Goal: Use online tool/utility: Utilize a website feature to perform a specific function

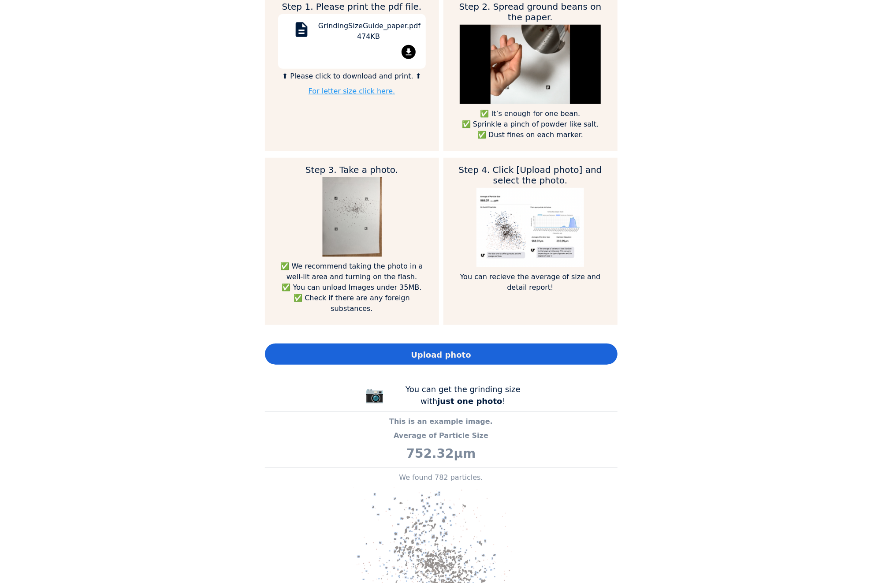
scroll to position [529, 0]
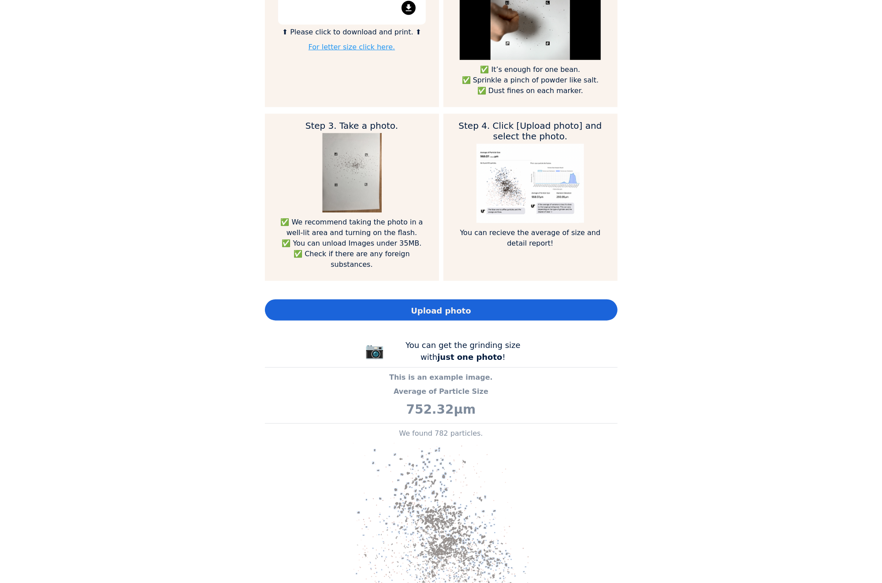
click at [424, 305] on span "Upload photo" at bounding box center [441, 311] width 60 height 12
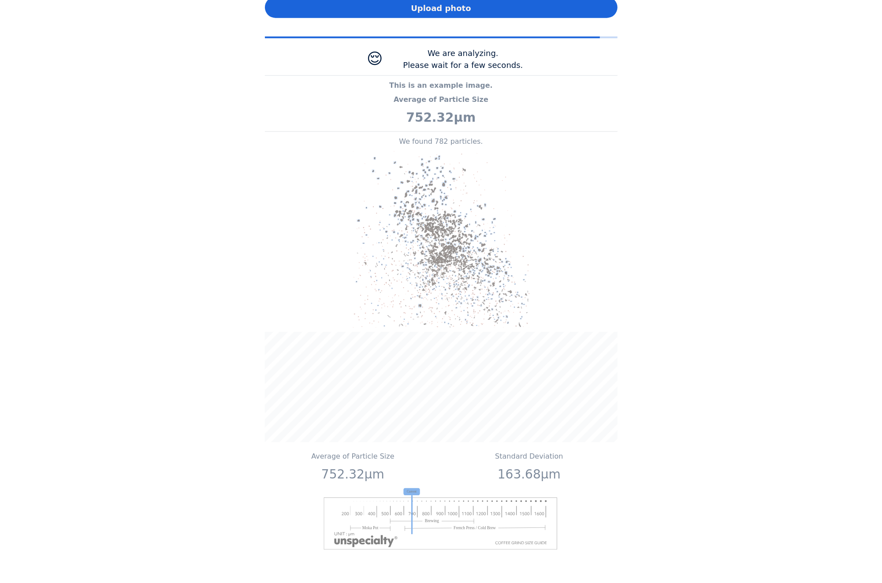
scroll to position [838, 0]
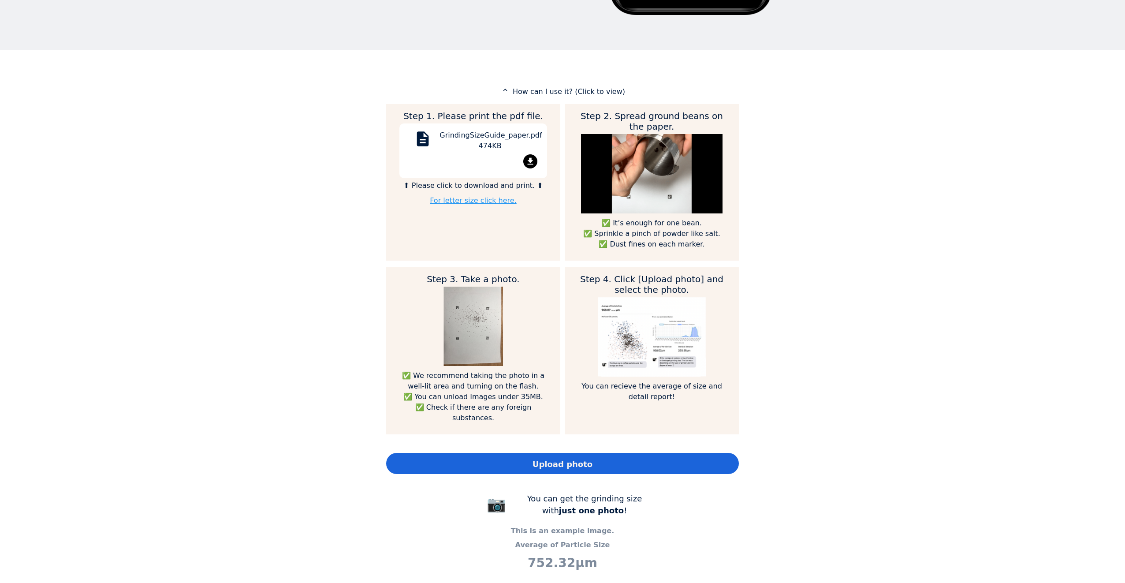
scroll to position [441, 0]
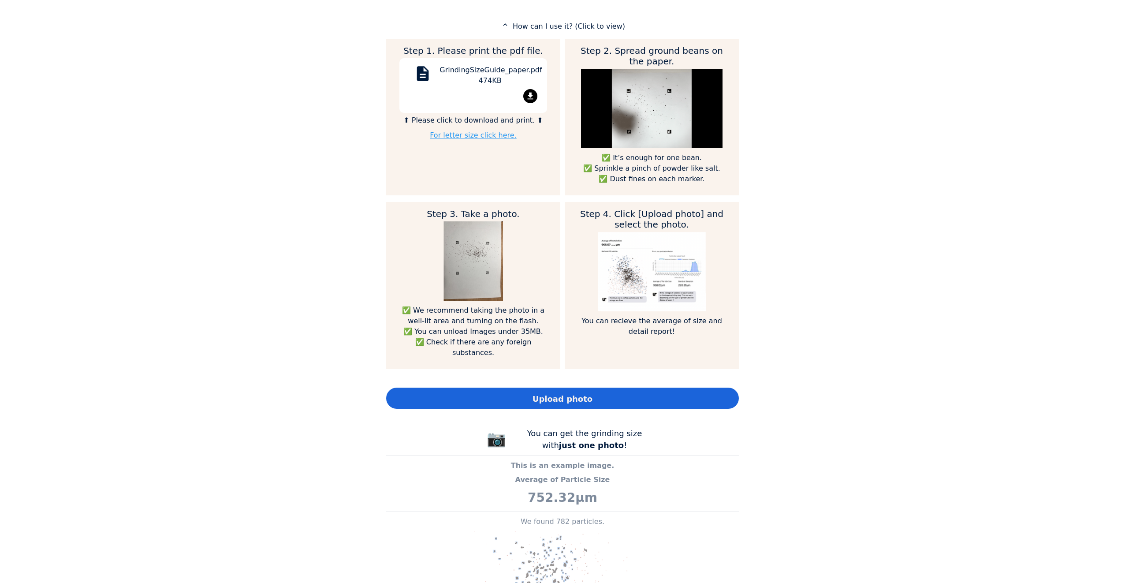
click at [544, 393] on span "Upload photo" at bounding box center [563, 399] width 60 height 12
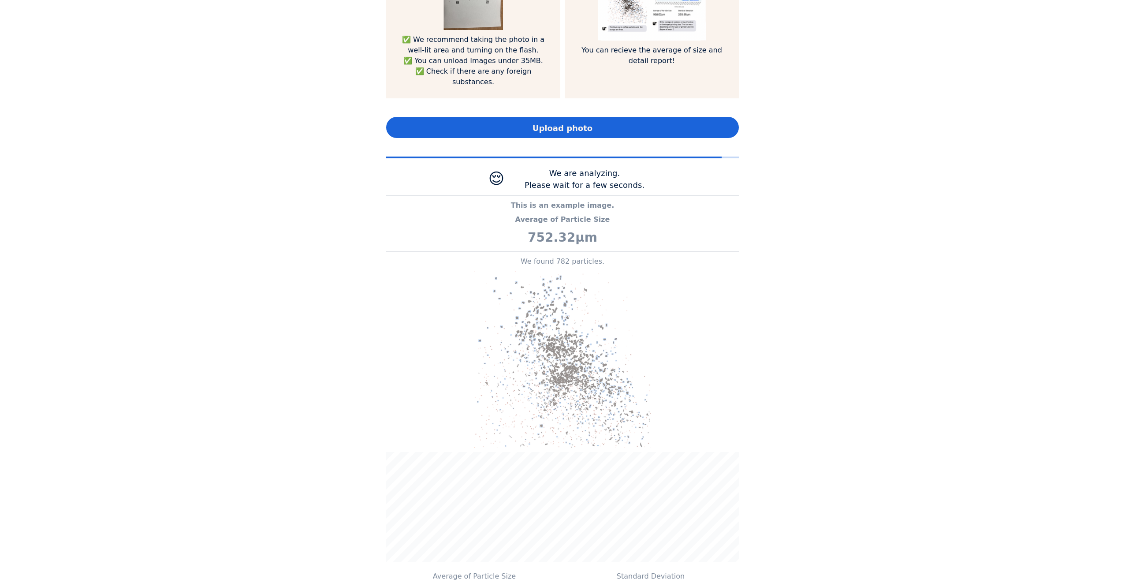
scroll to position [794, 0]
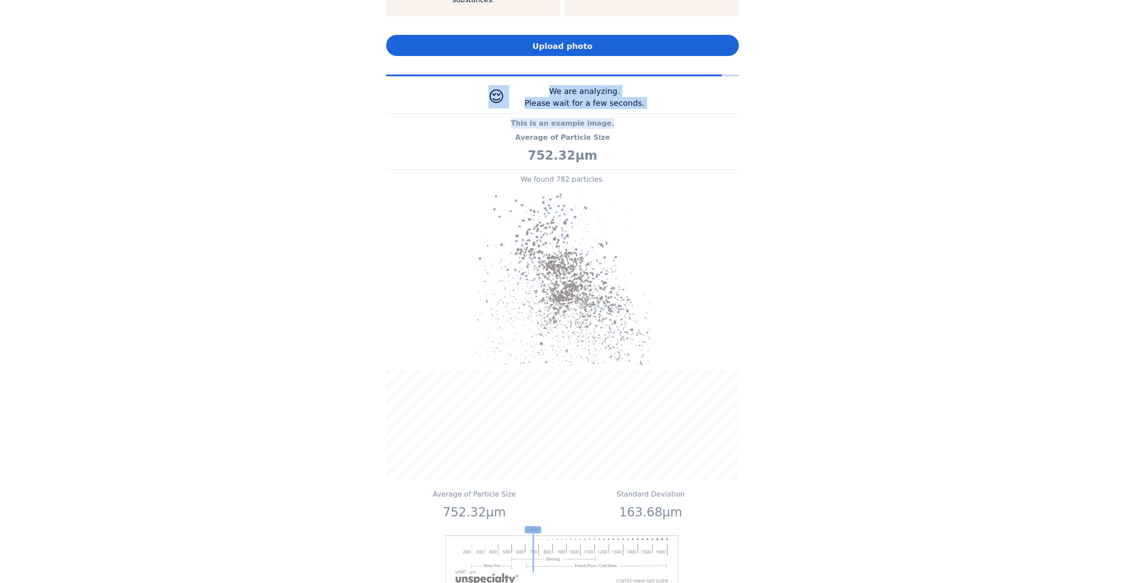
drag, startPoint x: 486, startPoint y: 87, endPoint x: 757, endPoint y: 102, distance: 271.1
click at [757, 102] on div "Home Courses About us Tools Sign in" at bounding box center [562, 291] width 1125 height 583
click at [569, 40] on span "Upload photo" at bounding box center [563, 46] width 60 height 12
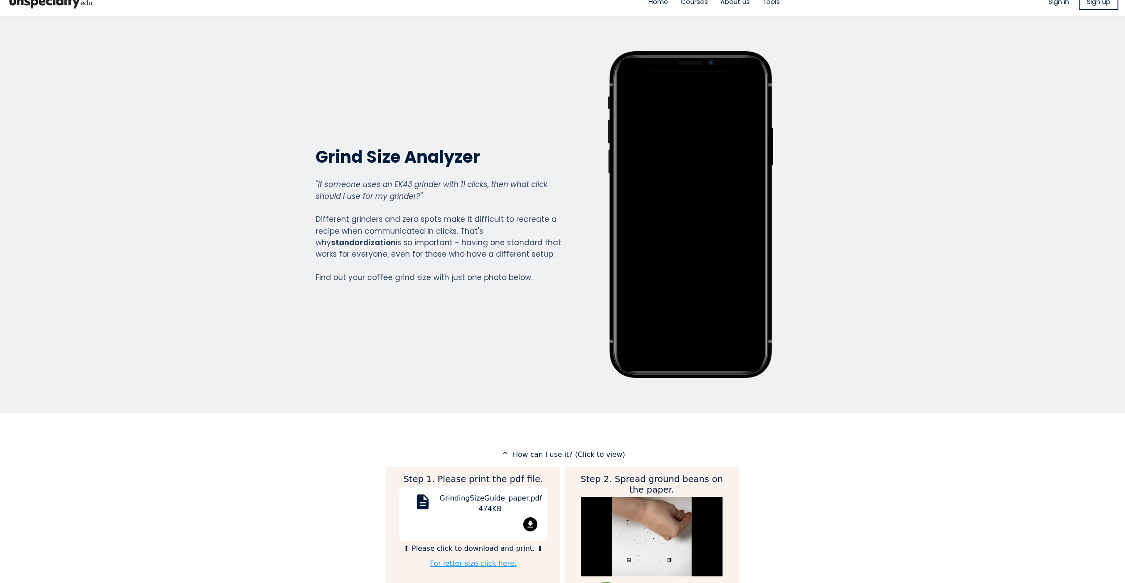
scroll to position [0, 0]
